Goal: Navigation & Orientation: Find specific page/section

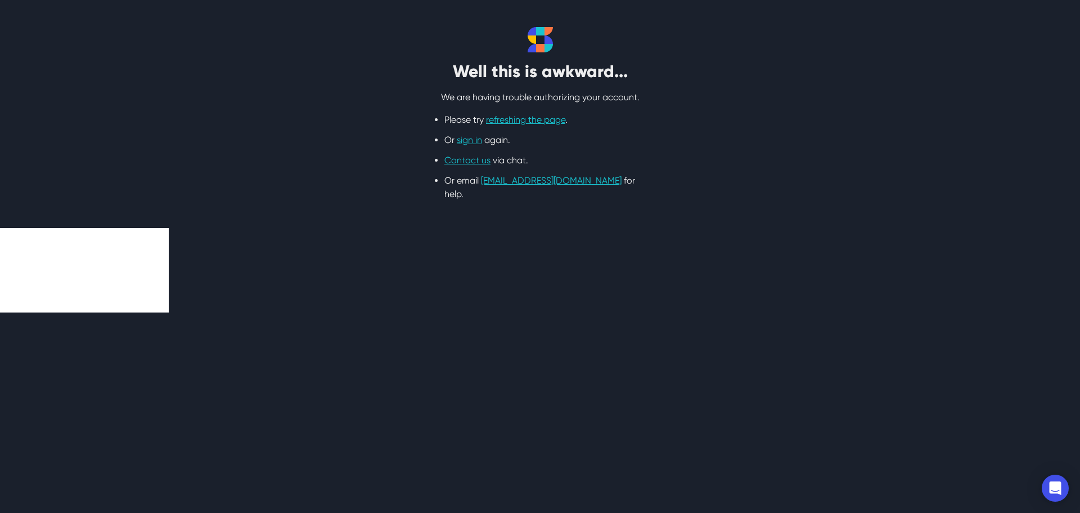
click at [373, 260] on html "Well this is awkward... We are having trouble authorizing your account. Please …" at bounding box center [540, 156] width 1080 height 312
click at [507, 121] on link "refreshing the page" at bounding box center [525, 119] width 79 height 11
click at [473, 145] on li "Or sign in again." at bounding box center [540, 140] width 191 height 14
drag, startPoint x: 380, startPoint y: 148, endPoint x: 415, endPoint y: 128, distance: 40.8
click at [385, 144] on div "Well this is awkward... We are having trouble authorizing your account. Please …" at bounding box center [540, 114] width 720 height 174
